Goal: Task Accomplishment & Management: Use online tool/utility

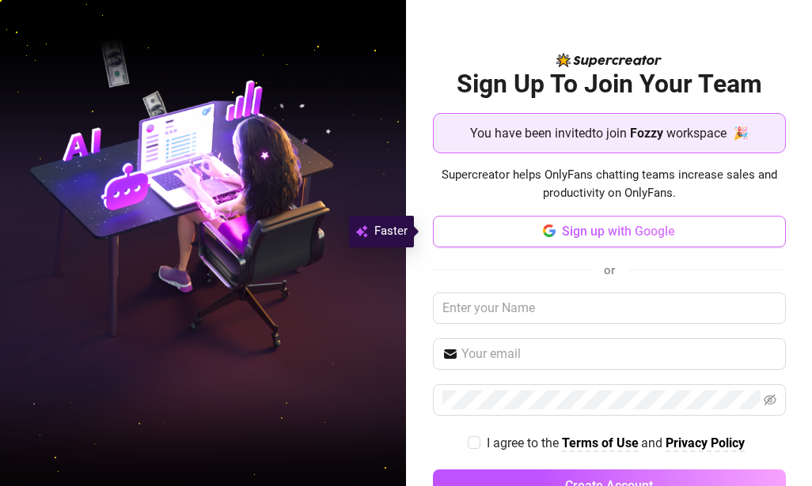
click at [623, 232] on span "Sign up with Google" at bounding box center [618, 231] width 113 height 15
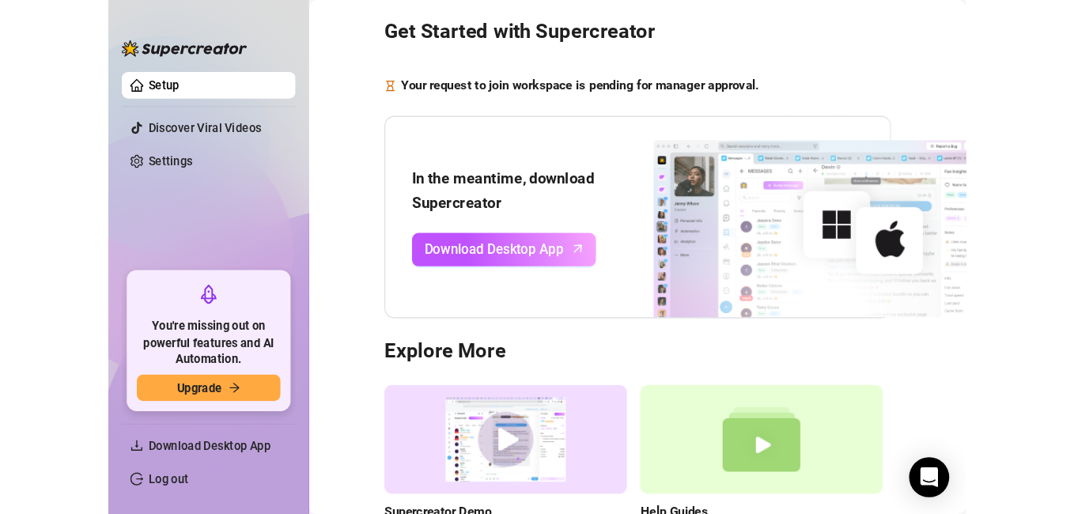
scroll to position [79, 0]
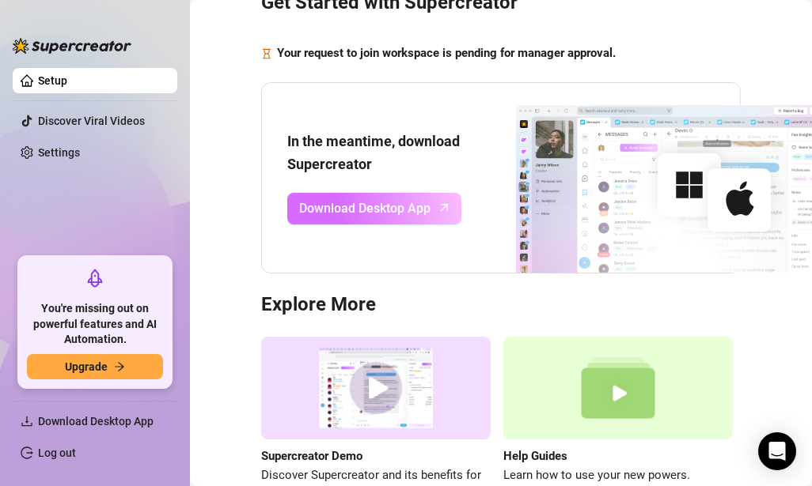
click at [392, 201] on span "Download Desktop App" at bounding box center [364, 209] width 131 height 20
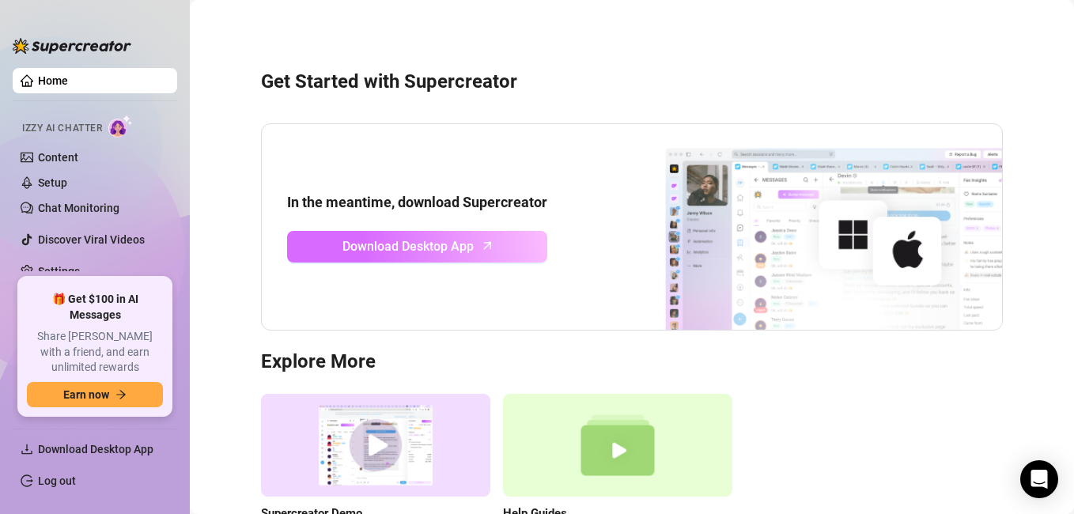
scroll to position [134, 0]
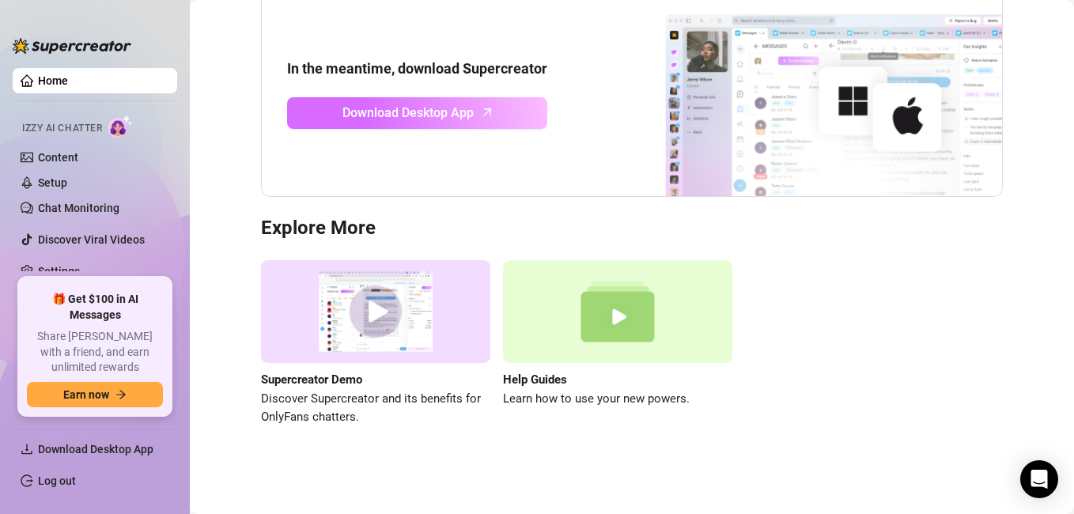
click at [463, 104] on span "Download Desktop App" at bounding box center [408, 113] width 131 height 20
click at [435, 107] on span "Download Desktop App" at bounding box center [408, 113] width 131 height 20
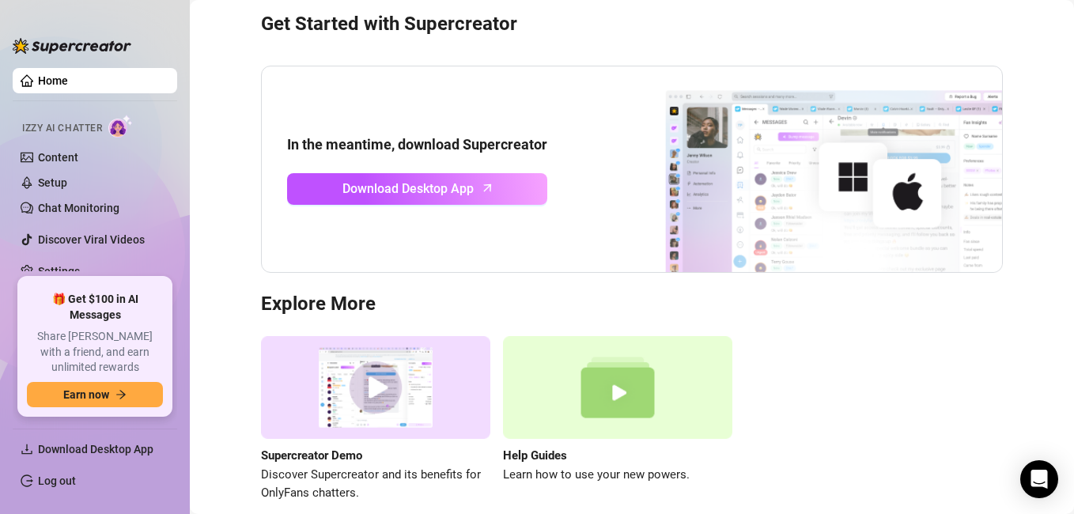
scroll to position [0, 0]
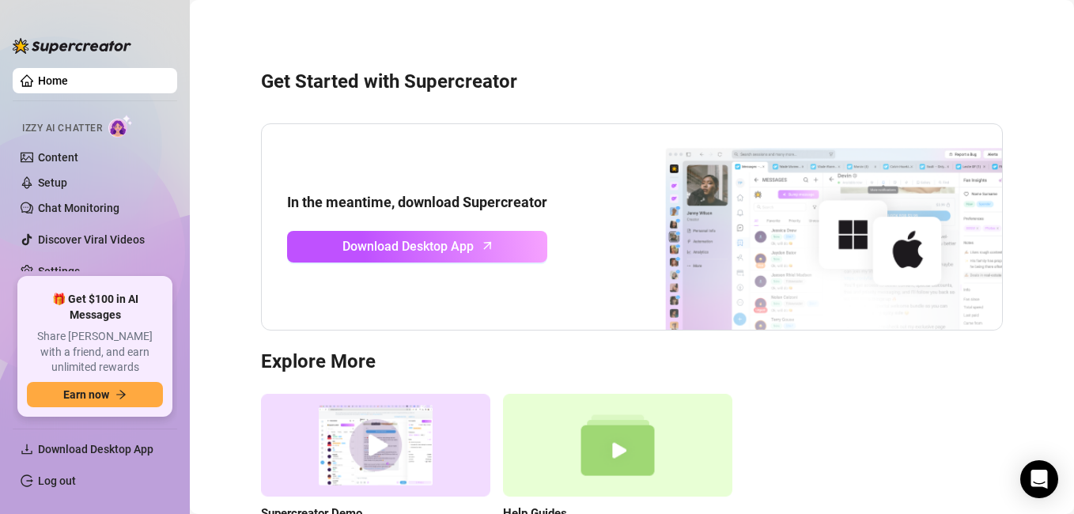
click at [68, 80] on link "Home" at bounding box center [53, 80] width 30 height 13
click at [38, 80] on link "Home" at bounding box center [53, 80] width 30 height 13
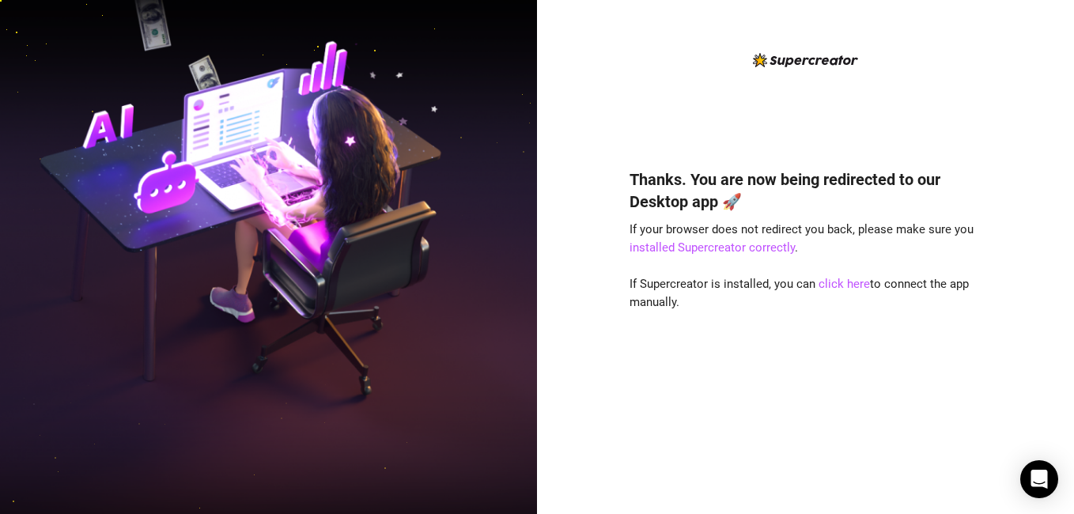
drag, startPoint x: 301, startPoint y: 510, endPoint x: 374, endPoint y: 188, distance: 330.2
click at [358, 188] on img at bounding box center [268, 257] width 537 height 674
